Goal: Book appointment/travel/reservation

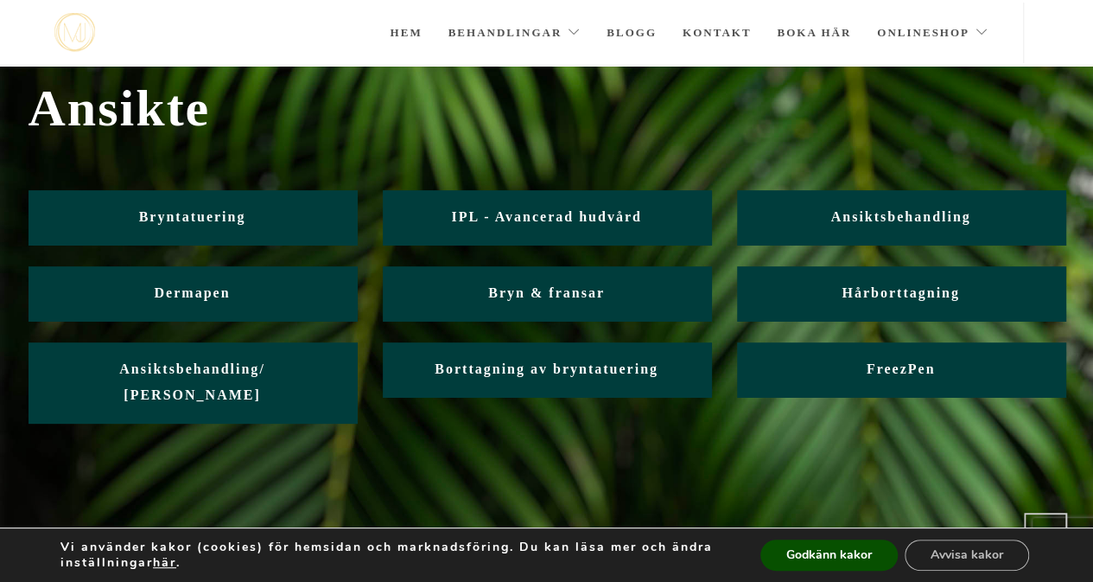
scroll to position [154, 0]
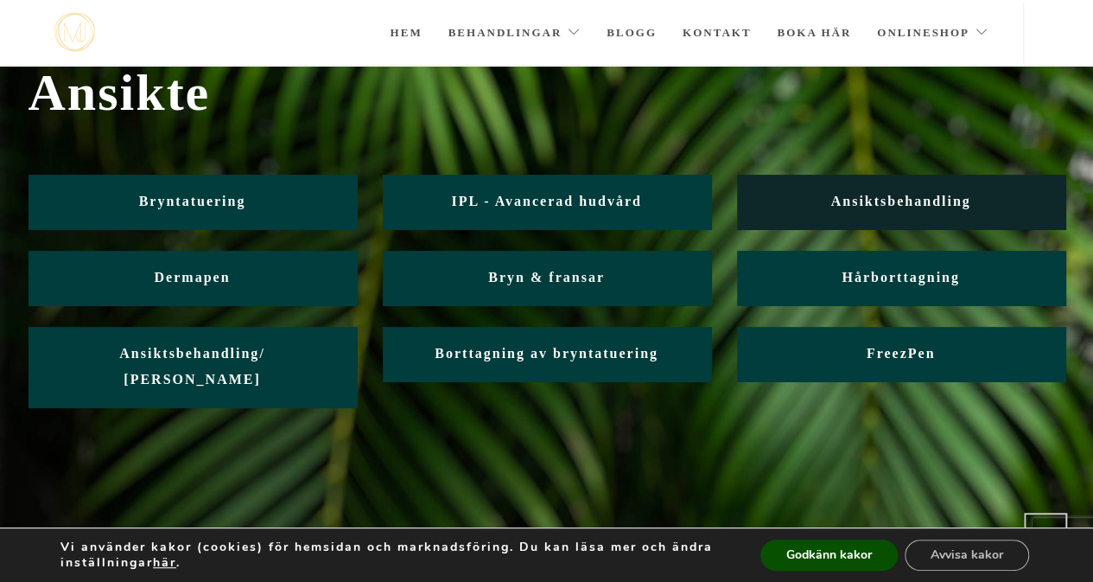
click at [864, 201] on span "Ansiktsbehandling" at bounding box center [901, 201] width 140 height 15
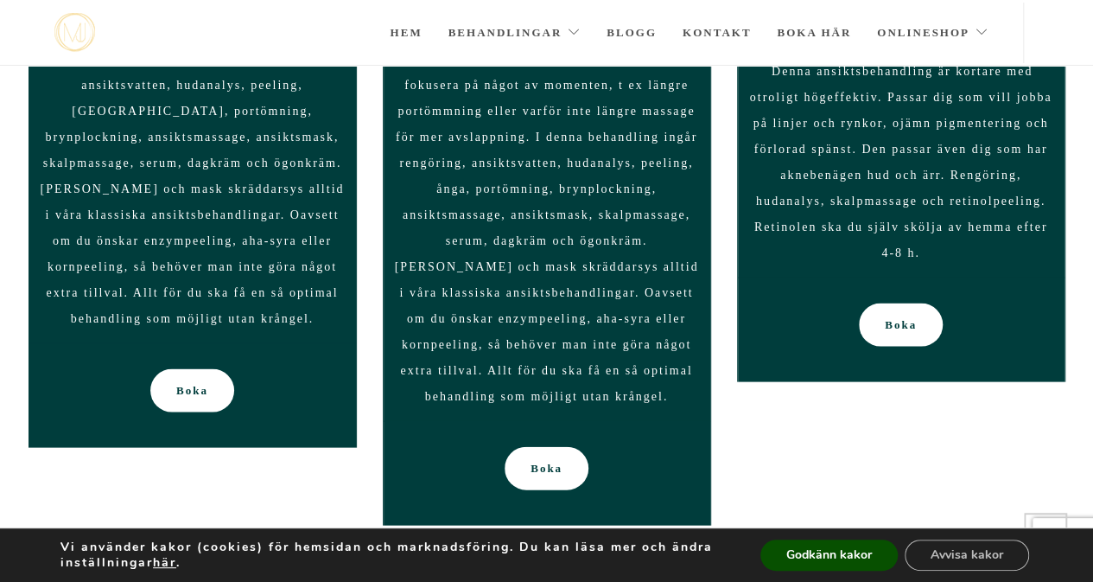
scroll to position [1623, 0]
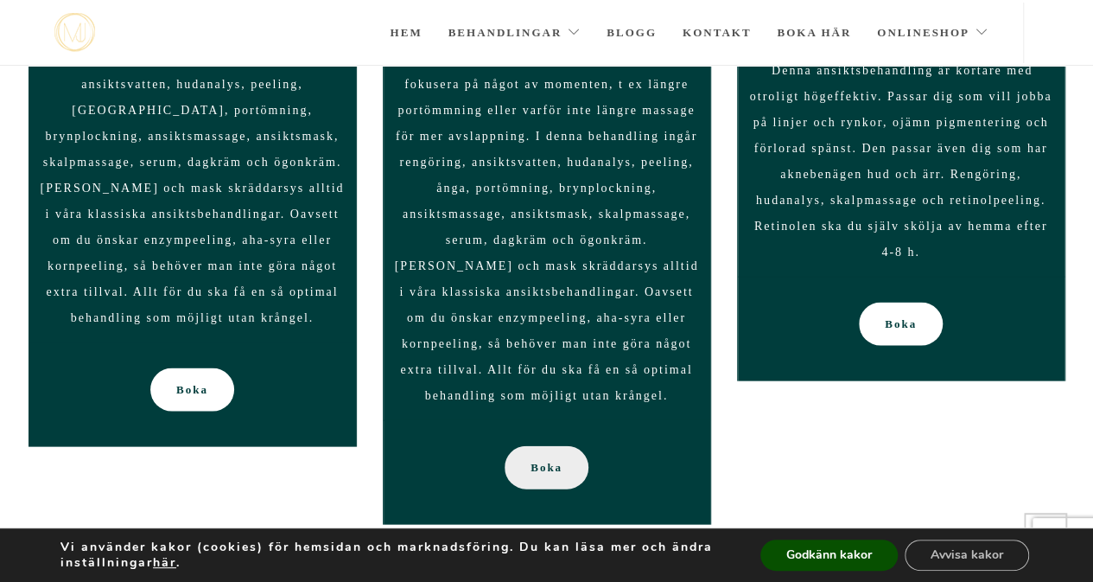
click at [554, 458] on span "Boka" at bounding box center [547, 466] width 32 height 43
